Goal: Task Accomplishment & Management: Manage account settings

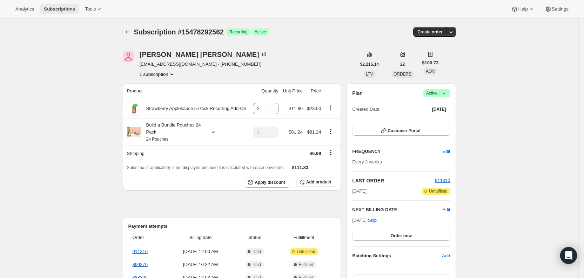
click at [50, 6] on span "Subscriptions" at bounding box center [59, 9] width 31 height 6
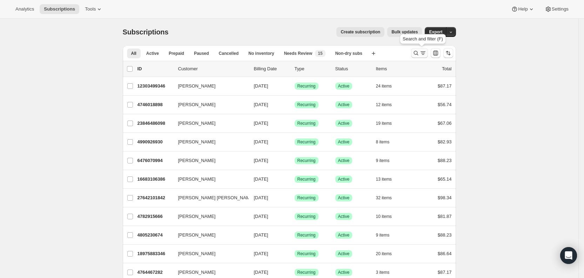
click at [422, 53] on icon "Search and filter results" at bounding box center [423, 52] width 7 height 7
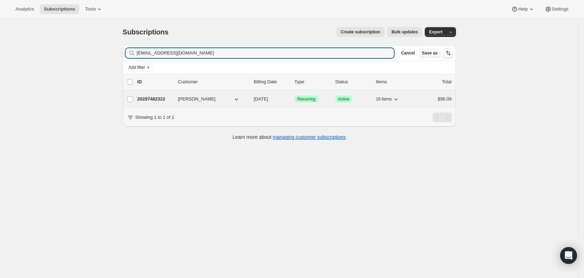
type input "[EMAIL_ADDRESS][DOMAIN_NAME]"
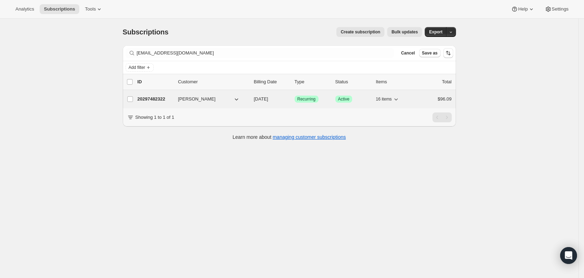
click at [268, 97] on span "[DATE]" at bounding box center [261, 98] width 14 height 5
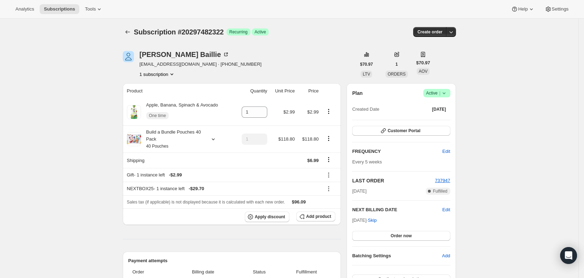
scroll to position [2, 0]
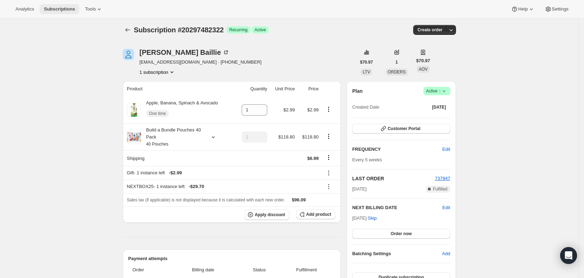
click at [46, 9] on span "Subscriptions" at bounding box center [59, 9] width 31 height 6
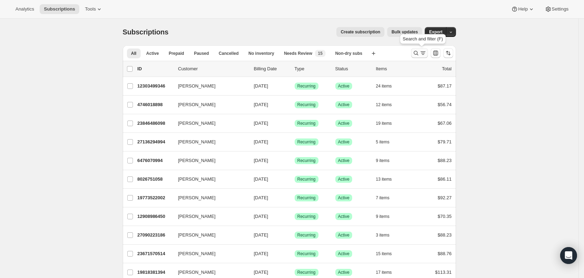
click at [420, 52] on icon "Search and filter results" at bounding box center [416, 52] width 7 height 7
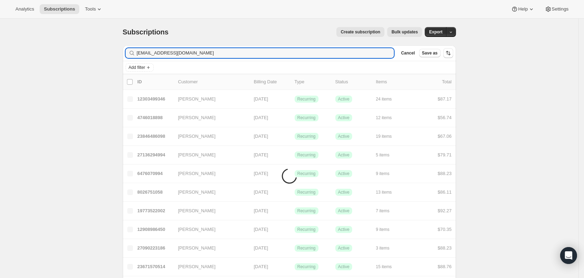
type input "[EMAIL_ADDRESS][DOMAIN_NAME]"
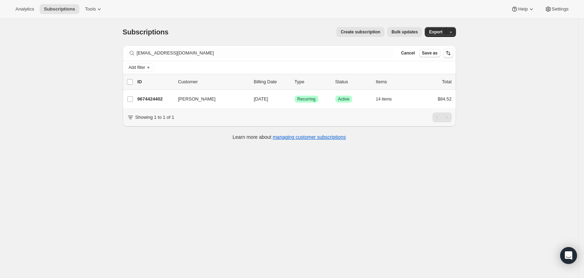
click at [242, 126] on div "Showing 1 to 1 of 1" at bounding box center [289, 117] width 333 height 18
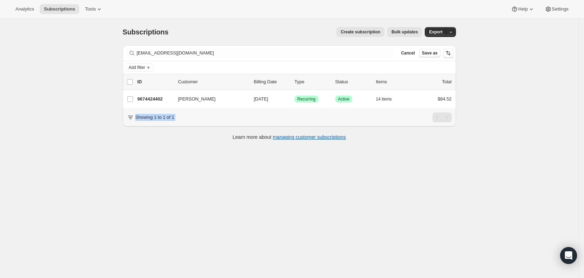
click at [242, 126] on div "Showing 1 to 1 of 1" at bounding box center [289, 117] width 333 height 18
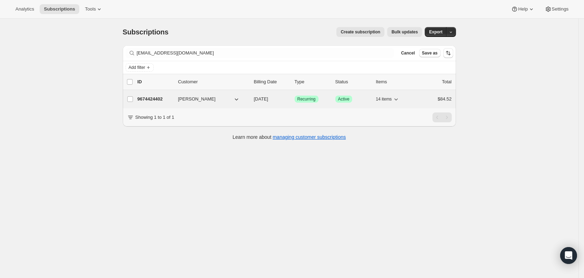
click at [268, 99] on span "[DATE]" at bounding box center [261, 98] width 14 height 5
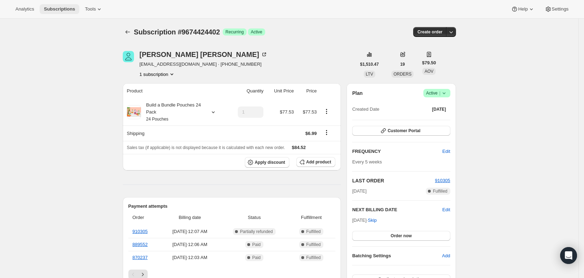
click at [69, 8] on span "Subscriptions" at bounding box center [59, 9] width 31 height 6
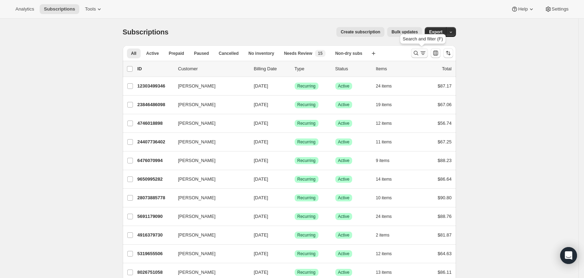
click at [426, 54] on icon "Search and filter results" at bounding box center [423, 52] width 7 height 7
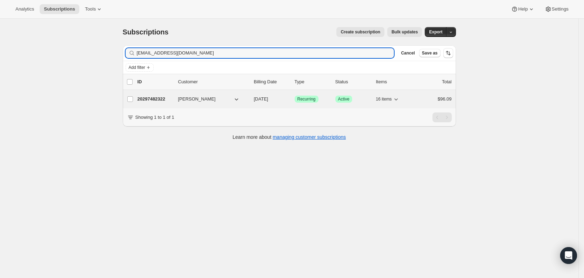
type input "[EMAIL_ADDRESS][DOMAIN_NAME]"
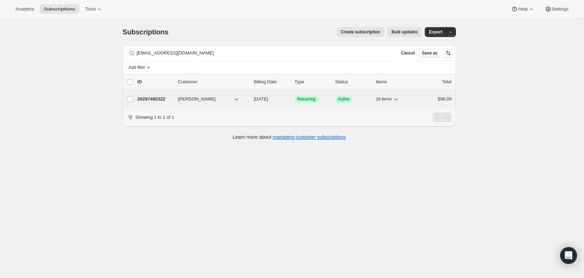
click at [268, 98] on span "[DATE]" at bounding box center [261, 98] width 14 height 5
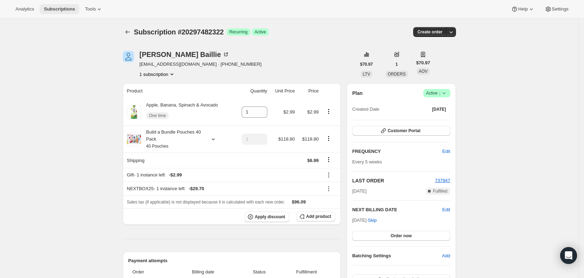
click at [57, 10] on span "Subscriptions" at bounding box center [59, 9] width 31 height 6
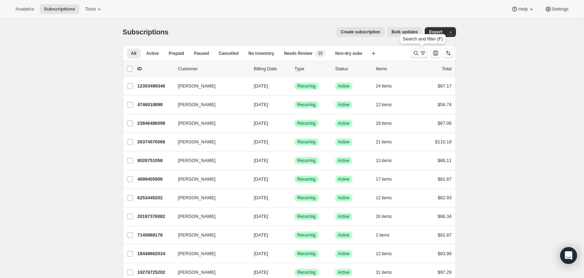
click at [427, 52] on icon "Search and filter results" at bounding box center [423, 52] width 7 height 7
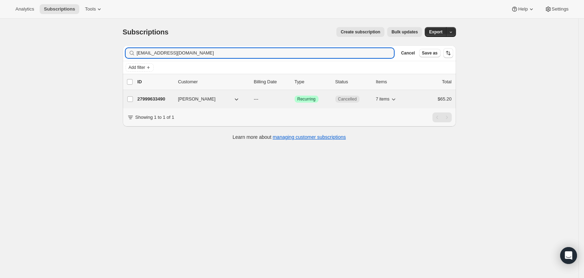
type input "[EMAIL_ADDRESS][DOMAIN_NAME]"
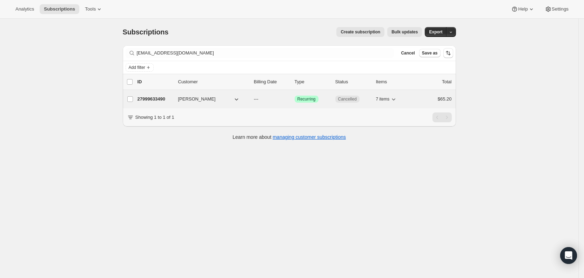
click at [264, 100] on p "---" at bounding box center [271, 98] width 35 height 7
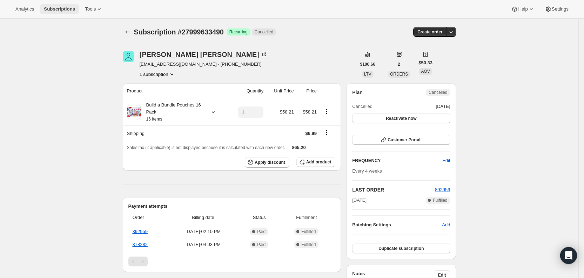
click at [55, 11] on span "Subscriptions" at bounding box center [59, 9] width 31 height 6
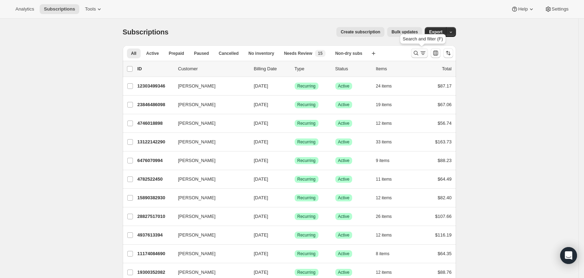
click at [423, 52] on icon "Search and filter results" at bounding box center [423, 52] width 7 height 7
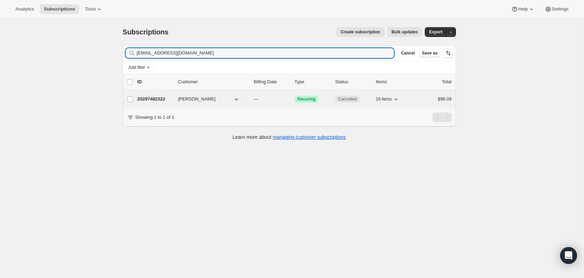
type input "[EMAIL_ADDRESS][DOMAIN_NAME]"
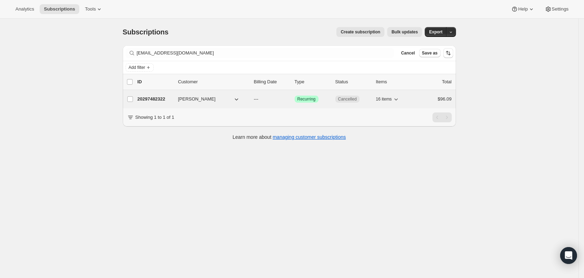
click at [258, 99] on span "---" at bounding box center [256, 98] width 5 height 5
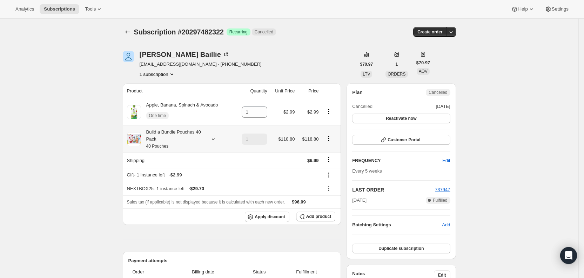
click at [213, 139] on icon at bounding box center [213, 138] width 7 height 7
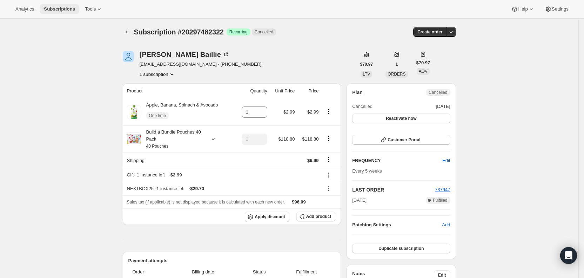
click at [54, 10] on span "Subscriptions" at bounding box center [59, 9] width 31 height 6
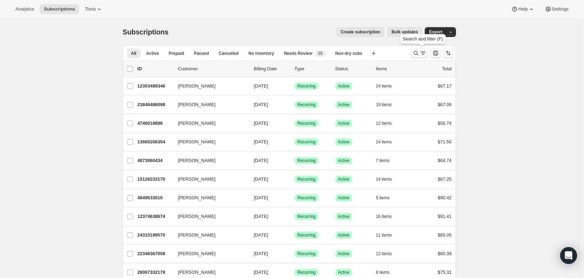
click at [427, 54] on icon "Search and filter results" at bounding box center [423, 52] width 7 height 7
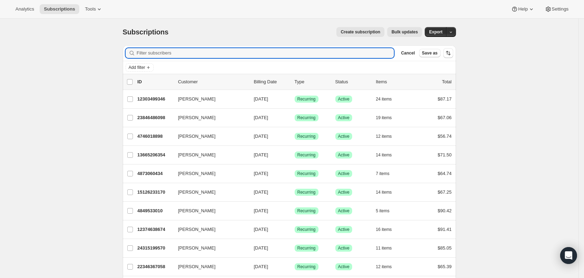
paste input "[EMAIL_ADDRESS][DOMAIN_NAME]"
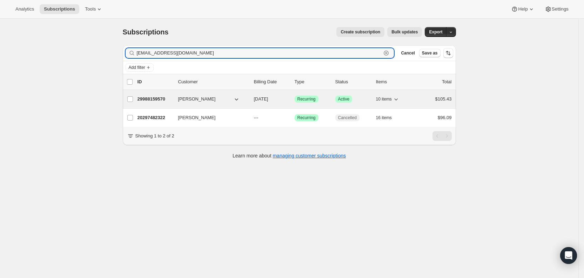
type input "[EMAIL_ADDRESS][DOMAIN_NAME]"
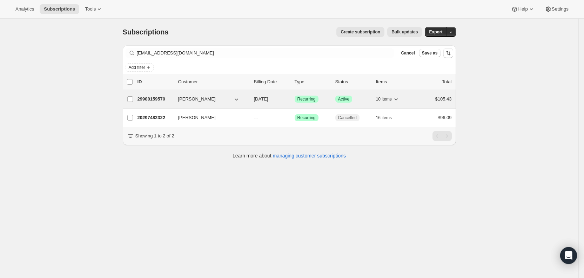
click at [263, 96] on span "[DATE]" at bounding box center [261, 98] width 14 height 5
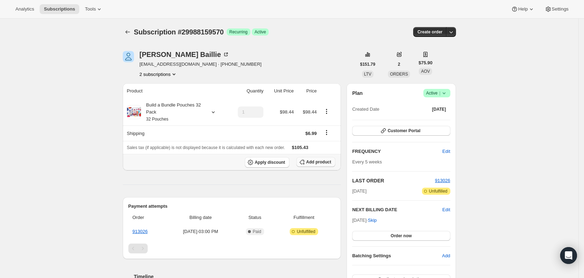
click at [324, 160] on span "Add product" at bounding box center [318, 162] width 25 height 6
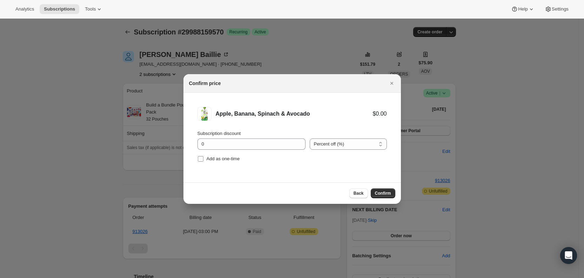
drag, startPoint x: 203, startPoint y: 156, endPoint x: 225, endPoint y: 159, distance: 22.3
click at [207, 156] on label "Add as one-time" at bounding box center [219, 159] width 42 height 10
click at [204, 156] on input "Add as one-time" at bounding box center [201, 159] width 6 height 6
checkbox input "true"
click at [387, 189] on button "Confirm" at bounding box center [383, 193] width 25 height 10
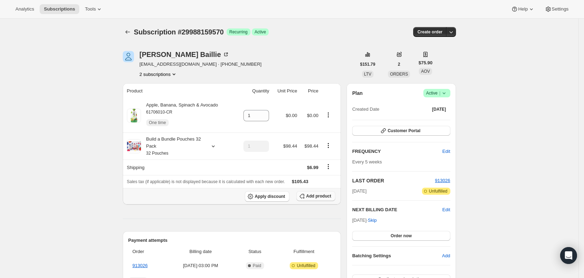
click at [314, 194] on span "Add product" at bounding box center [318, 196] width 25 height 6
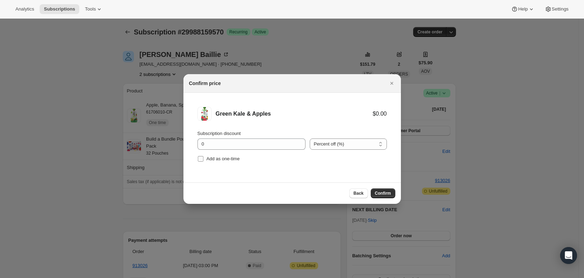
drag, startPoint x: 201, startPoint y: 159, endPoint x: 211, endPoint y: 158, distance: 9.5
click at [206, 158] on label "Add as one-time" at bounding box center [219, 159] width 42 height 10
click at [204, 158] on input "Add as one-time" at bounding box center [201, 159] width 6 height 6
checkbox input "true"
click at [388, 193] on span "Confirm" at bounding box center [383, 193] width 16 height 6
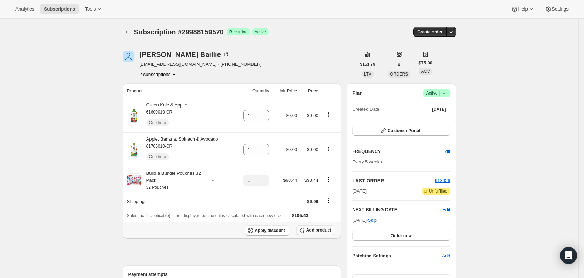
click at [320, 231] on span "Add product" at bounding box center [318, 230] width 25 height 6
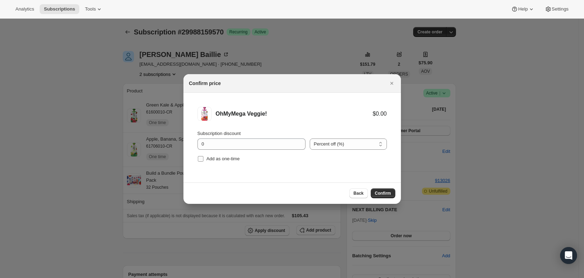
click at [202, 160] on input "Add as one-time" at bounding box center [201, 159] width 6 height 6
checkbox input "true"
click at [386, 192] on span "Confirm" at bounding box center [383, 193] width 16 height 6
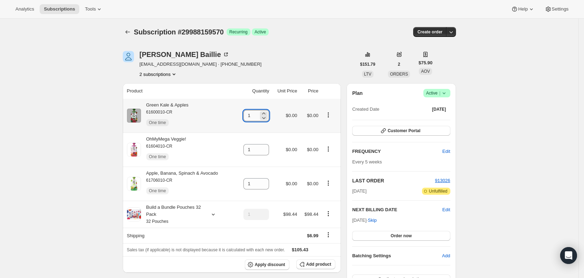
drag, startPoint x: 250, startPoint y: 116, endPoint x: 254, endPoint y: 114, distance: 4.9
click at [254, 114] on input "1" at bounding box center [251, 115] width 15 height 11
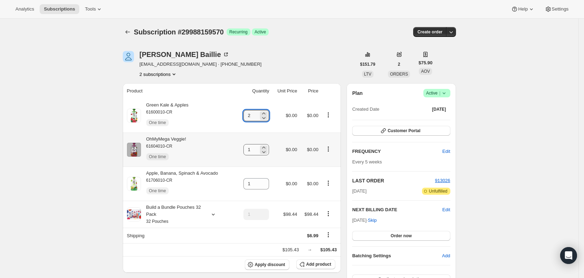
type input "2"
drag, startPoint x: 247, startPoint y: 149, endPoint x: 265, endPoint y: 143, distance: 19.0
click at [259, 147] on input "1" at bounding box center [251, 149] width 15 height 11
type input "2"
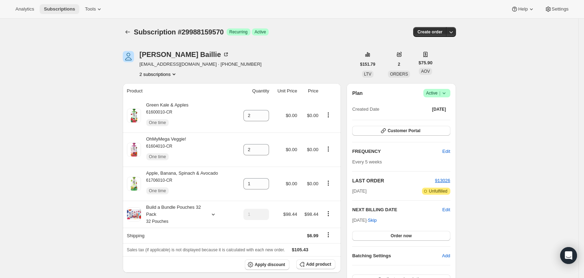
click at [68, 6] on span "Subscriptions" at bounding box center [59, 9] width 31 height 6
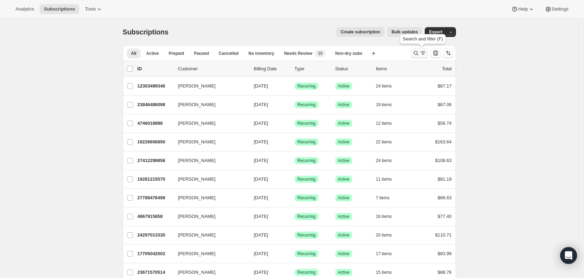
click at [418, 54] on icon "Search and filter results" at bounding box center [416, 53] width 5 height 5
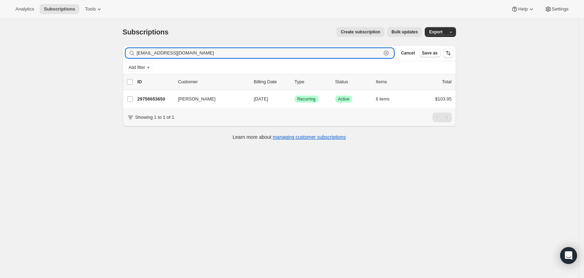
drag, startPoint x: 208, startPoint y: 52, endPoint x: 139, endPoint y: 54, distance: 69.5
click at [139, 54] on div "[EMAIL_ADDRESS][DOMAIN_NAME] Clear" at bounding box center [260, 53] width 269 height 10
paste input "[EMAIL_ADDRESS][DOMAIN_NAME]"
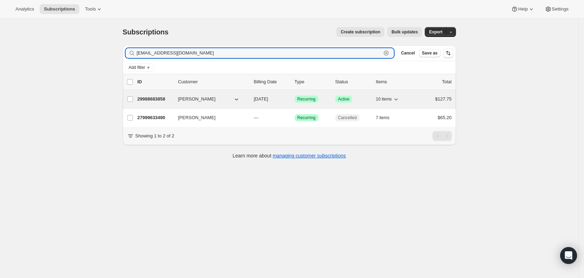
type input "[EMAIL_ADDRESS][DOMAIN_NAME]"
click at [268, 96] on span "[DATE]" at bounding box center [261, 98] width 14 height 5
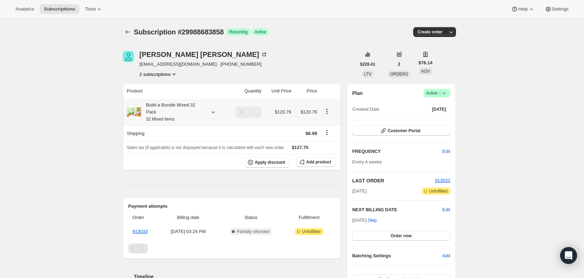
click at [217, 115] on icon at bounding box center [213, 111] width 7 height 7
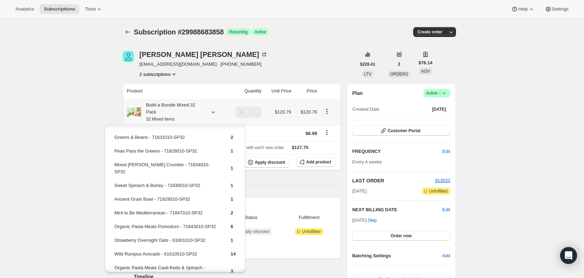
scroll to position [34, 0]
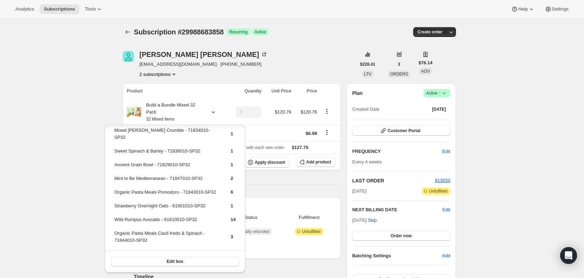
click at [337, 44] on div "Subscription #29988683858. This page is ready Subscription #29988683858 Success…" at bounding box center [289, 32] width 333 height 27
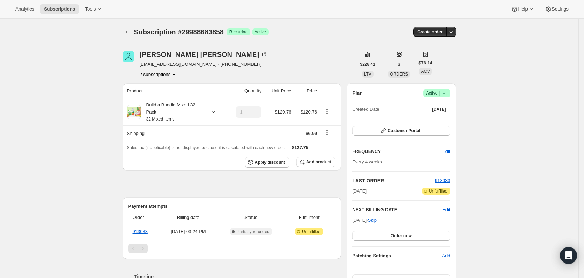
click at [175, 76] on icon "Product actions" at bounding box center [174, 74] width 7 height 7
click at [160, 83] on button "27999633490" at bounding box center [161, 86] width 53 height 11
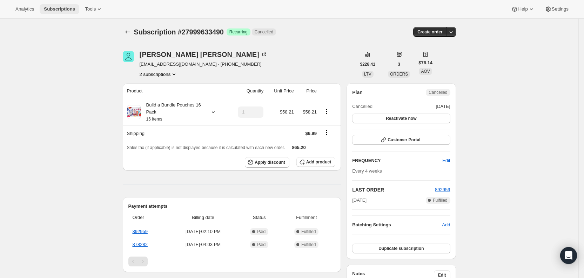
click at [69, 12] on button "Subscriptions" at bounding box center [60, 9] width 40 height 10
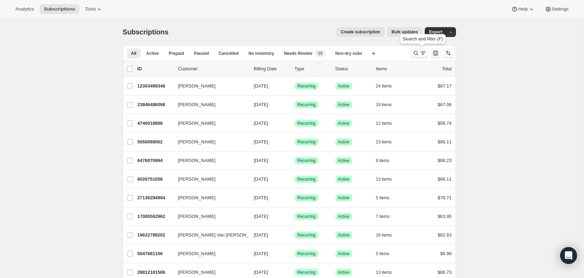
click at [426, 52] on icon "Search and filter results" at bounding box center [423, 52] width 7 height 7
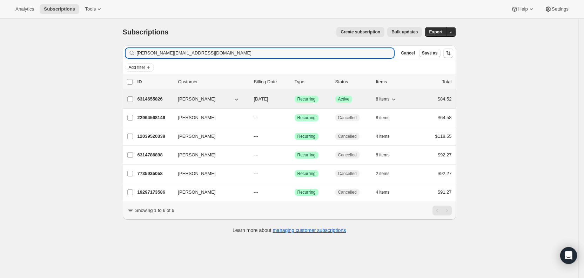
type input "[PERSON_NAME][EMAIL_ADDRESS][DOMAIN_NAME]"
click at [268, 99] on span "[DATE]" at bounding box center [261, 98] width 14 height 5
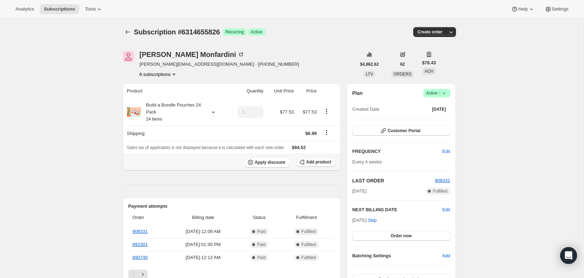
click at [326, 160] on span "Add product" at bounding box center [318, 162] width 25 height 6
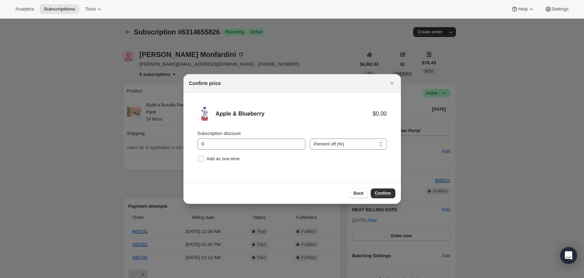
drag, startPoint x: 202, startPoint y: 155, endPoint x: 281, endPoint y: 171, distance: 80.4
click at [204, 155] on label "Add as one-time" at bounding box center [219, 159] width 42 height 10
click at [204, 156] on input "Add as one-time" at bounding box center [201, 159] width 6 height 6
checkbox input "true"
drag, startPoint x: 384, startPoint y: 193, endPoint x: 425, endPoint y: 90, distance: 111.0
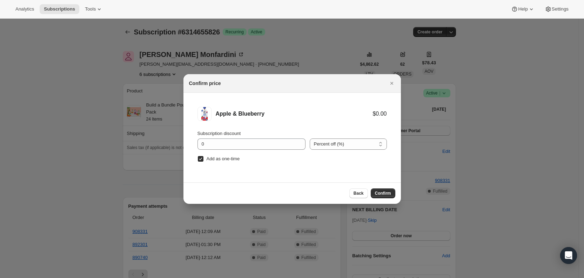
click at [384, 193] on span "Confirm" at bounding box center [383, 193] width 16 height 6
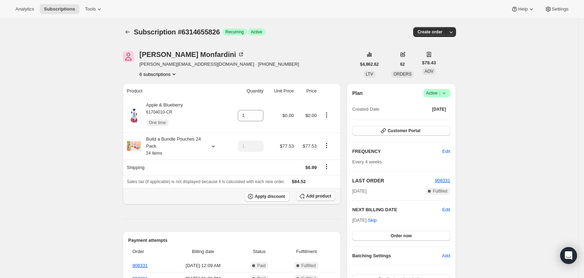
click at [315, 197] on span "Add product" at bounding box center [318, 196] width 25 height 6
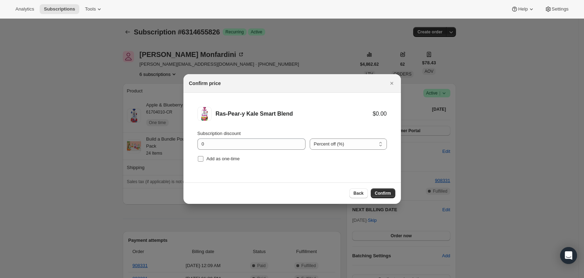
drag, startPoint x: 203, startPoint y: 157, endPoint x: 220, endPoint y: 158, distance: 17.3
click at [206, 157] on label "Add as one-time" at bounding box center [219, 159] width 42 height 10
click at [204, 157] on input "Add as one-time" at bounding box center [201, 159] width 6 height 6
checkbox input "true"
click at [388, 195] on span "Confirm" at bounding box center [383, 193] width 16 height 6
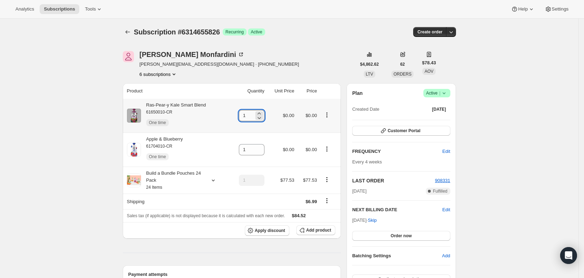
drag, startPoint x: 245, startPoint y: 113, endPoint x: 256, endPoint y: 113, distance: 11.3
click at [254, 113] on input "1" at bounding box center [246, 115] width 15 height 11
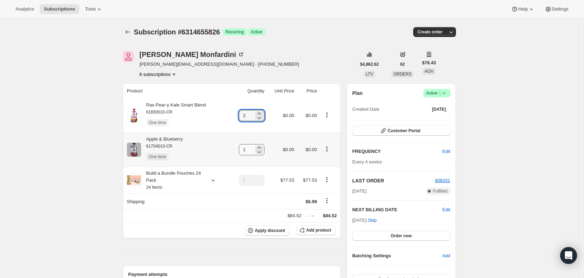
type input "2"
drag, startPoint x: 243, startPoint y: 149, endPoint x: 275, endPoint y: 153, distance: 31.8
click at [274, 153] on tr "Apple & Blueberry 61704010-CR One time 1 $0.00 $0.00" at bounding box center [232, 149] width 219 height 34
type input "2"
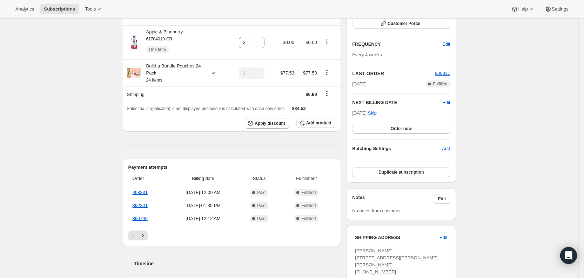
scroll to position [111, 0]
